Goal: Information Seeking & Learning: Learn about a topic

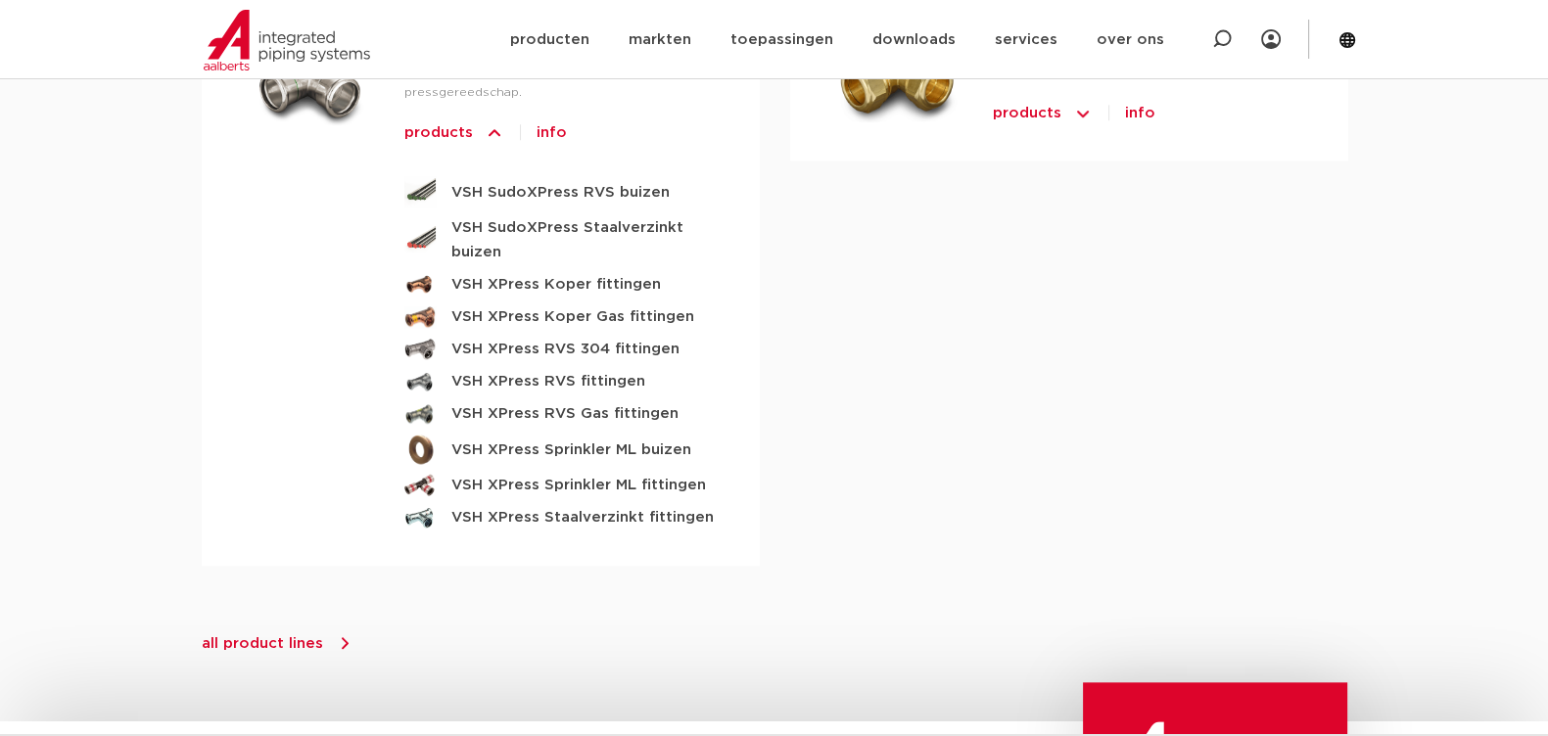
scroll to position [2447, 0]
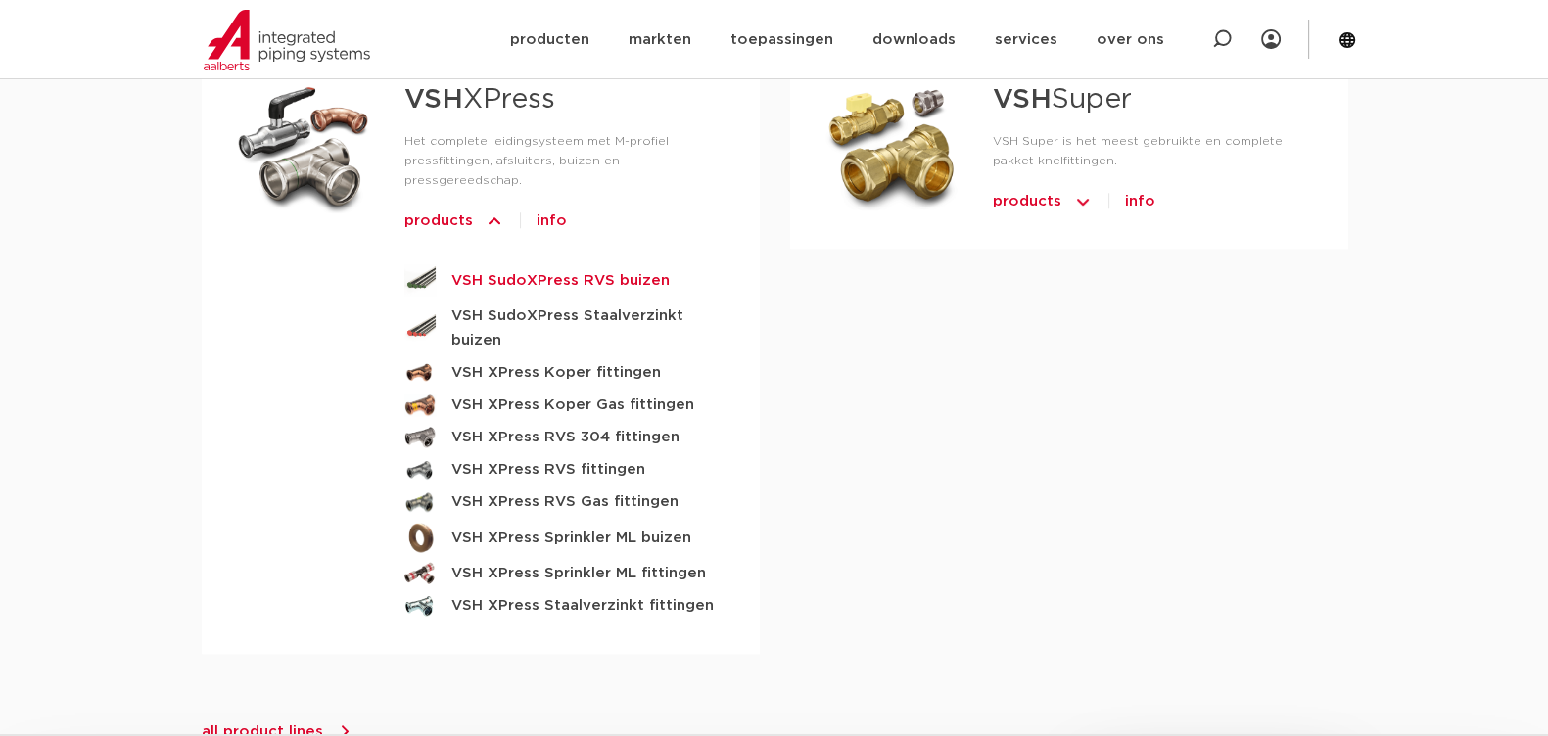
click at [507, 268] on strong "VSH SudoXPress RVS buizen" at bounding box center [560, 280] width 218 height 24
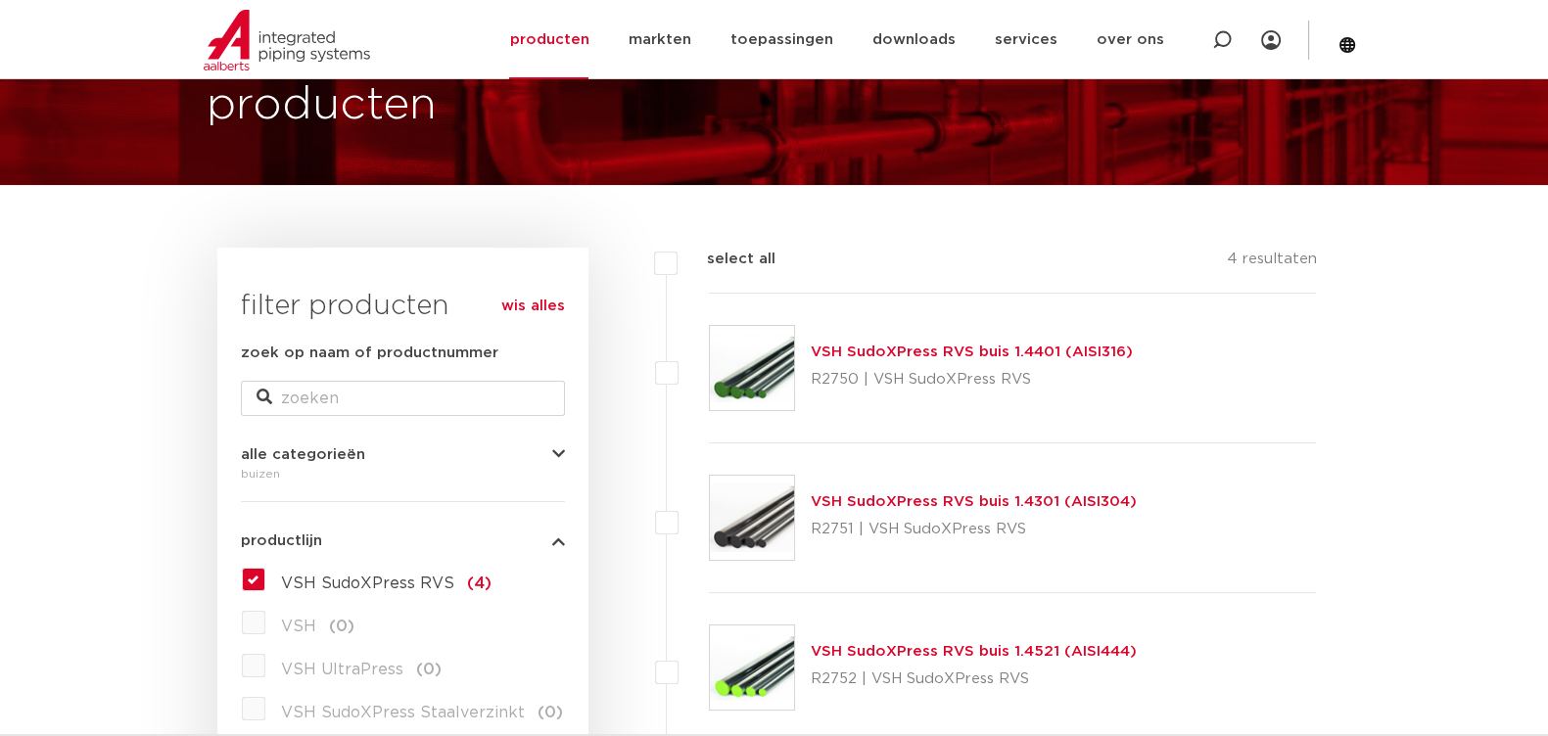
scroll to position [121, 0]
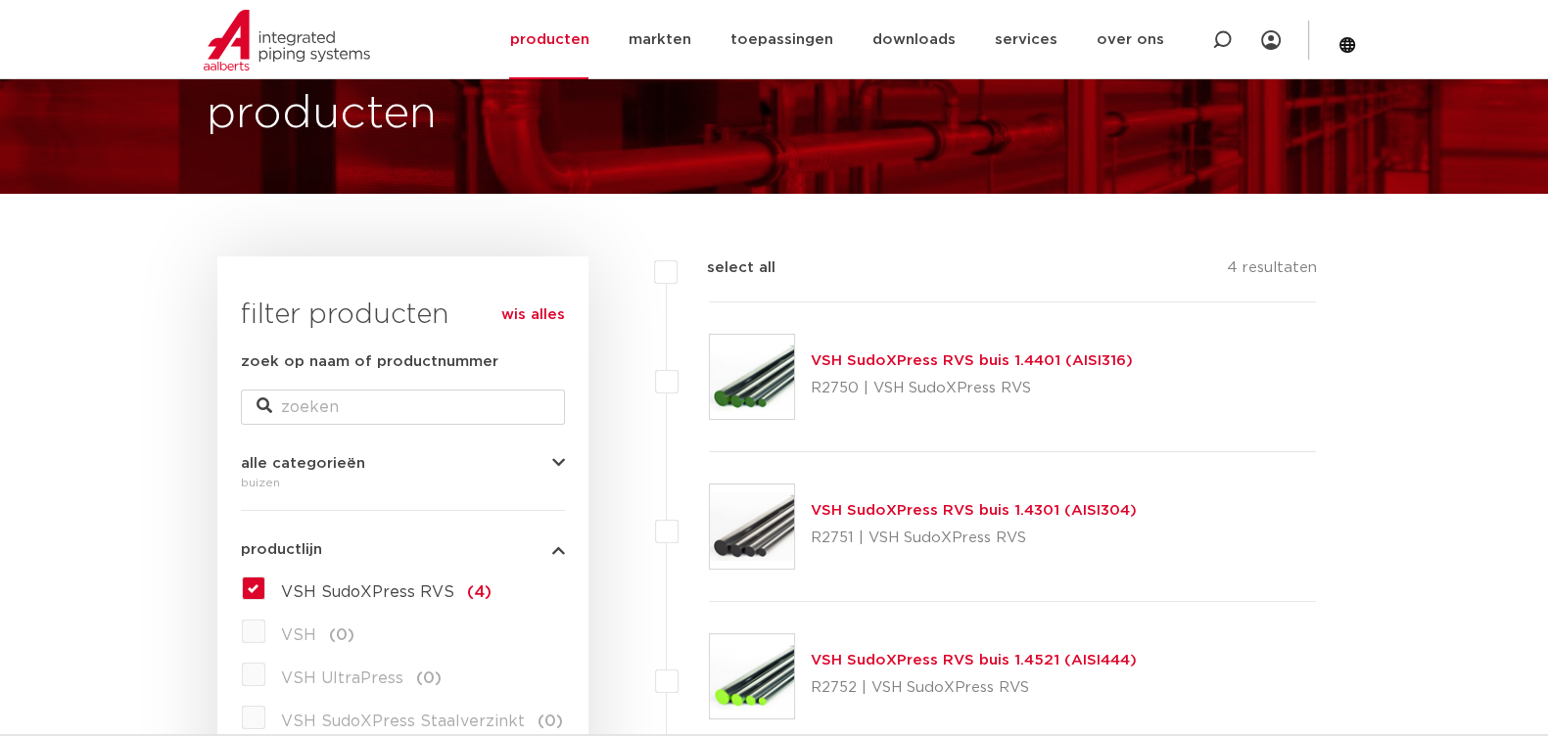
click at [743, 373] on img at bounding box center [752, 377] width 84 height 84
